Goal: Transaction & Acquisition: Purchase product/service

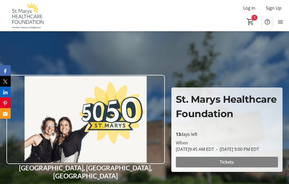
click at [225, 165] on span "Tickets" at bounding box center [226, 162] width 14 height 6
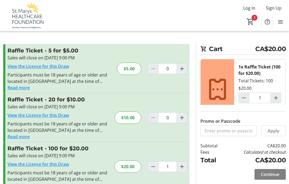
click at [270, 173] on span "Continue" at bounding box center [270, 174] width 18 height 6
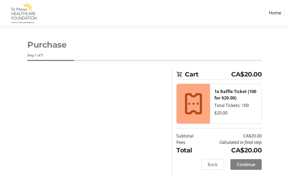
select select "CA"
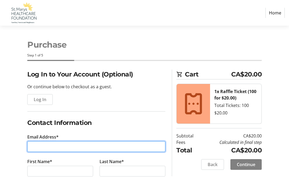
click at [36, 146] on input "Email Address*" at bounding box center [96, 146] width 138 height 11
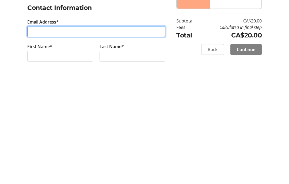
type input "[EMAIL_ADDRESS][DOMAIN_NAME]"
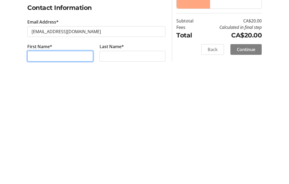
type input "[PERSON_NAME]"
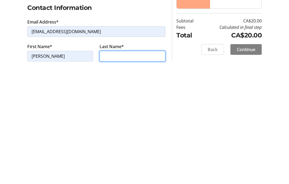
type input "[PERSON_NAME]"
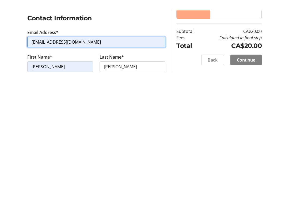
scroll to position [115, 0]
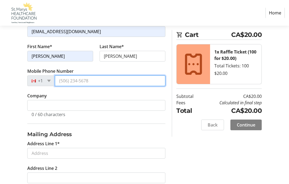
type input "[PHONE_NUMBER]"
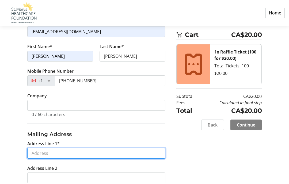
type input "[STREET_ADDRESS][PERSON_NAME]"
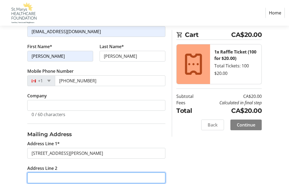
type input "P.O. Box 1603"
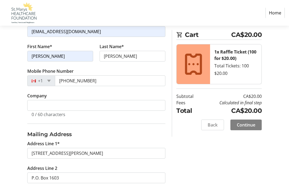
type input "St. Marys"
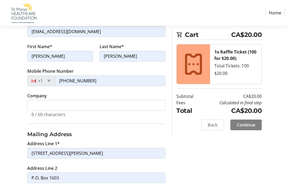
type input "N4X 1B9"
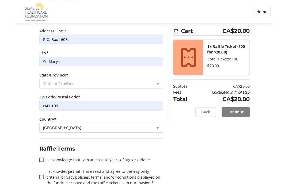
scroll to position [263, 0]
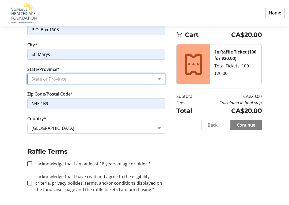
click at [160, 76] on select "State or Province State or Province [GEOGRAPHIC_DATA] [GEOGRAPHIC_DATA] [GEOGRA…" at bounding box center [96, 78] width 138 height 11
select select "ON"
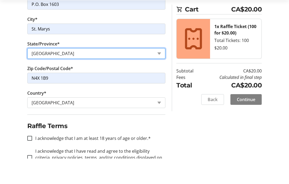
scroll to position [284, 0]
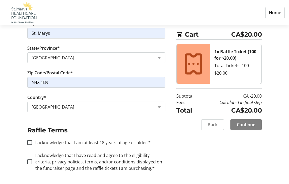
click at [33, 140] on div at bounding box center [29, 142] width 13 height 13
checkbox input "true"
click at [32, 162] on input "I acknowledge that I have read and agree to the eligibility criteria, privacy p…" at bounding box center [29, 162] width 5 height 5
checkbox input "true"
click at [251, 122] on span "Continue" at bounding box center [245, 125] width 18 height 6
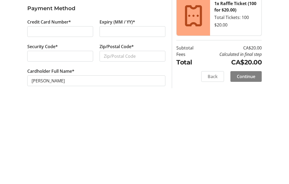
click at [35, 139] on div at bounding box center [60, 144] width 66 height 11
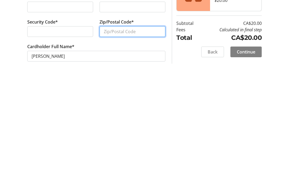
click at [111, 139] on input "Zip/Postal Code*" at bounding box center [132, 144] width 66 height 11
type input "N4X 1B9"
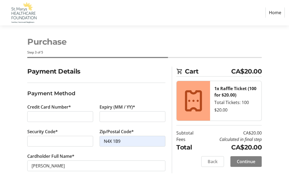
click at [246, 162] on span "Continue" at bounding box center [245, 161] width 18 height 6
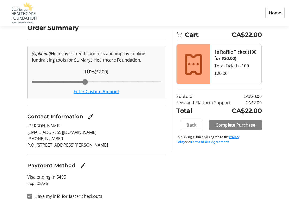
scroll to position [47, 0]
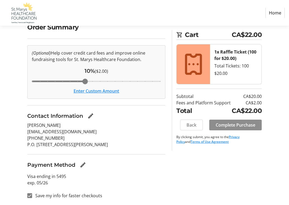
click at [247, 124] on span "Complete Purchase" at bounding box center [235, 125] width 40 height 6
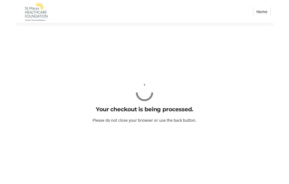
scroll to position [0, 0]
